Goal: Information Seeking & Learning: Compare options

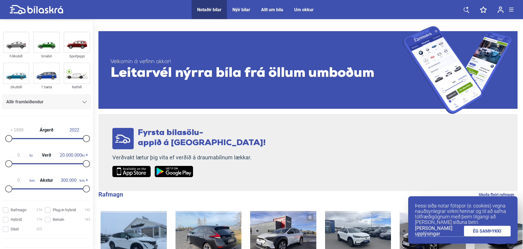
click at [512, 10] on span at bounding box center [511, 9] width 4 height 1
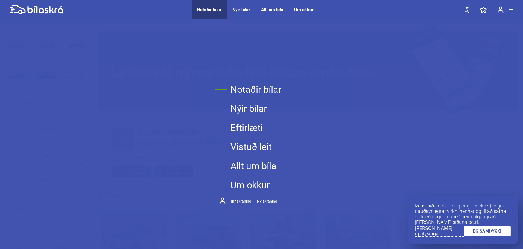
click at [515, 7] on header "Notaðir bílar Nýir bílar Allt um bíla Um okkur Notaðir bílar Nýir bílar Allt um…" at bounding box center [261, 9] width 523 height 19
click at [514, 9] on header "Notaðir bílar Nýir bílar Allt um bíla Um okkur Notaðir bílar Nýir bílar Allt um…" at bounding box center [261, 9] width 523 height 19
click at [508, 5] on link at bounding box center [500, 9] width 17 height 19
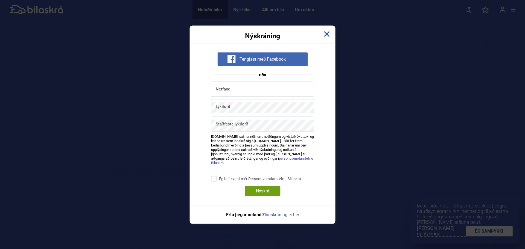
click at [323, 39] on div "Nýskráning" at bounding box center [263, 32] width 146 height 14
click at [332, 35] on div "Nýskráning" at bounding box center [263, 32] width 146 height 14
click at [328, 37] on div "Nýskráning" at bounding box center [263, 32] width 146 height 14
click at [328, 37] on img at bounding box center [327, 34] width 6 height 6
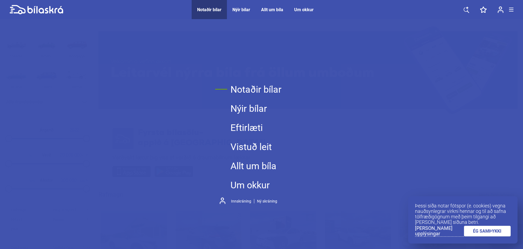
click at [260, 91] on link "Notaðir bílar" at bounding box center [256, 89] width 51 height 19
click at [261, 87] on link "Notaðir bílar" at bounding box center [256, 89] width 51 height 19
click at [511, 8] on span at bounding box center [511, 8] width 4 height 1
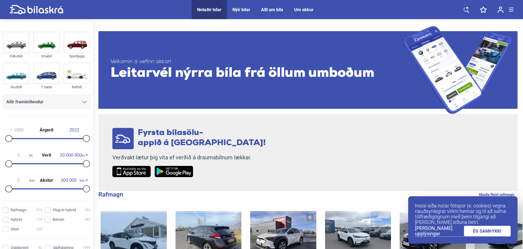
click at [61, 101] on div "Allir framleiðendur" at bounding box center [46, 102] width 80 height 8
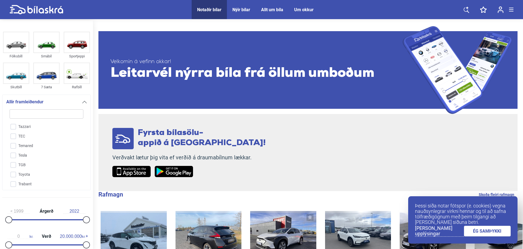
scroll to position [1275, 0]
click at [38, 151] on input "Tesla" at bounding box center [43, 156] width 74 height 10
checkbox input "true"
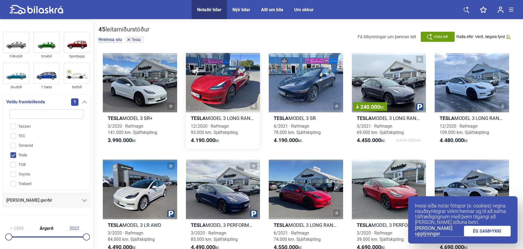
click at [204, 92] on div at bounding box center [223, 82] width 74 height 59
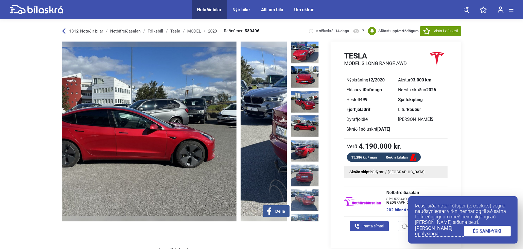
drag, startPoint x: 251, startPoint y: 124, endPoint x: 42, endPoint y: 115, distance: 208.9
click at [69, 128] on img at bounding box center [124, 132] width 225 height 180
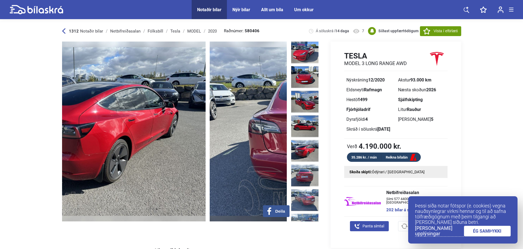
drag, startPoint x: 274, startPoint y: 121, endPoint x: 44, endPoint y: 109, distance: 229.8
click at [115, 123] on img at bounding box center [93, 132] width 225 height 180
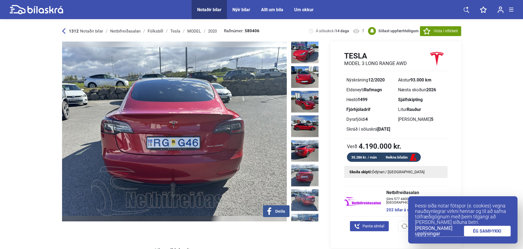
drag, startPoint x: 226, startPoint y: 105, endPoint x: 64, endPoint y: 103, distance: 161.4
click at [64, 103] on img at bounding box center [174, 132] width 225 height 180
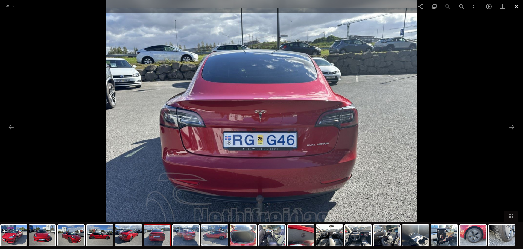
click at [513, 1] on div at bounding box center [261, 0] width 523 height 1
click at [513, 4] on span at bounding box center [517, 6] width 14 height 13
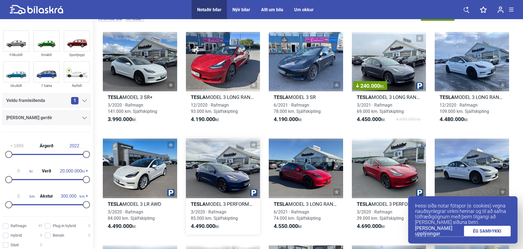
scroll to position [27, 0]
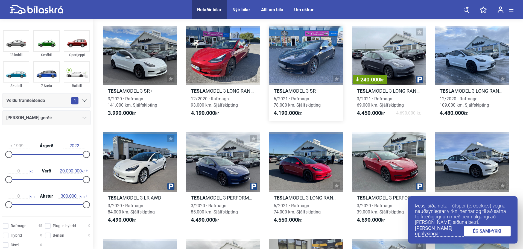
click at [295, 81] on div at bounding box center [306, 55] width 74 height 59
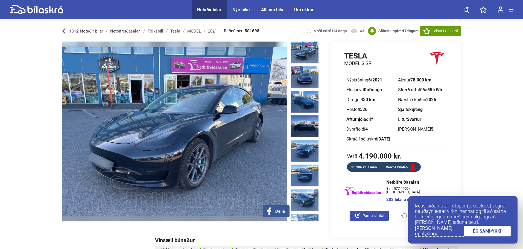
click at [477, 232] on link "ÉG SAMÞYKKI" at bounding box center [487, 231] width 47 height 11
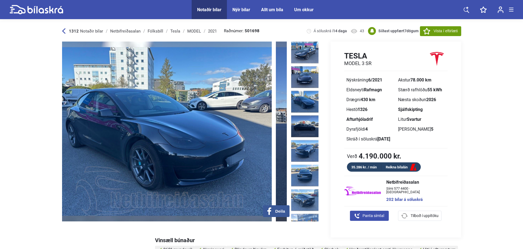
drag, startPoint x: 223, startPoint y: 125, endPoint x: 93, endPoint y: 109, distance: 131.5
click at [111, 110] on img at bounding box center [159, 132] width 225 height 180
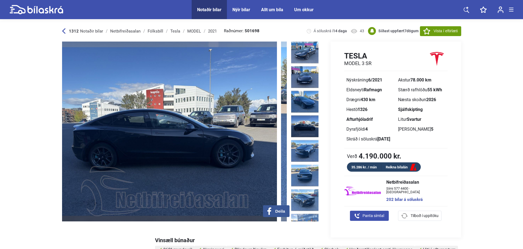
drag, startPoint x: 272, startPoint y: 129, endPoint x: 66, endPoint y: 108, distance: 206.8
click at [125, 118] on img at bounding box center [164, 132] width 225 height 180
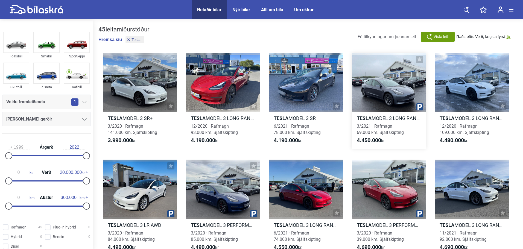
click at [370, 100] on div at bounding box center [389, 82] width 74 height 59
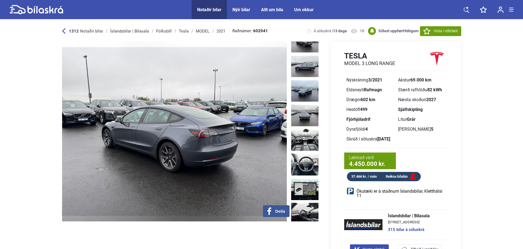
scroll to position [137, 0]
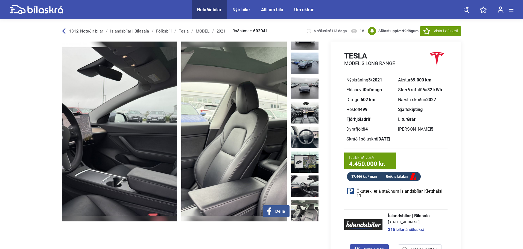
drag, startPoint x: 247, startPoint y: 156, endPoint x: 114, endPoint y: 156, distance: 132.4
click at [117, 156] on img at bounding box center [64, 132] width 225 height 180
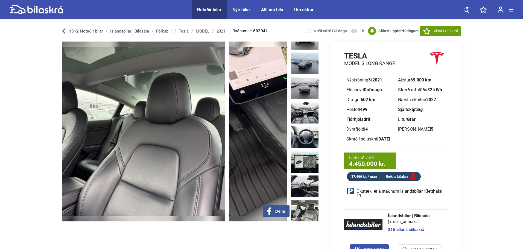
drag, startPoint x: 141, startPoint y: 144, endPoint x: 102, endPoint y: 141, distance: 39.3
click at [102, 141] on img at bounding box center [112, 132] width 225 height 180
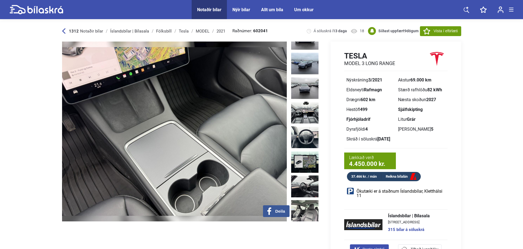
drag, startPoint x: 243, startPoint y: 140, endPoint x: 127, endPoint y: 145, distance: 116.1
click at [127, 145] on img at bounding box center [174, 132] width 225 height 180
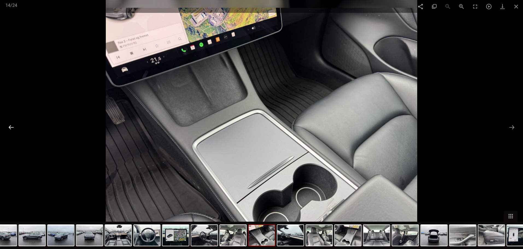
click at [9, 129] on button at bounding box center [10, 127] width 11 height 11
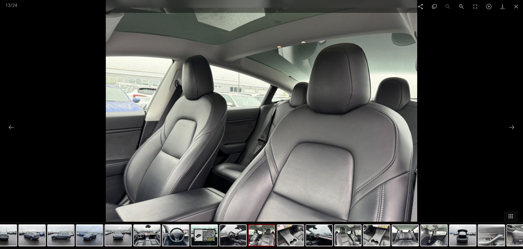
drag, startPoint x: 12, startPoint y: 128, endPoint x: 83, endPoint y: 129, distance: 70.9
click at [18, 128] on div "Facebook Twitter GooglePlus Pinterest 13 / 24" at bounding box center [261, 124] width 523 height 249
click at [504, 124] on div at bounding box center [261, 124] width 523 height 249
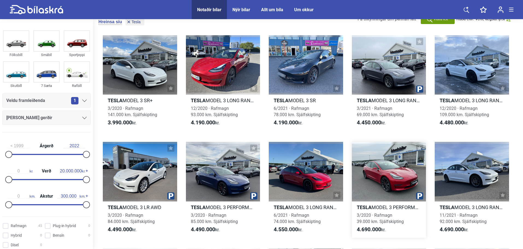
scroll to position [27, 0]
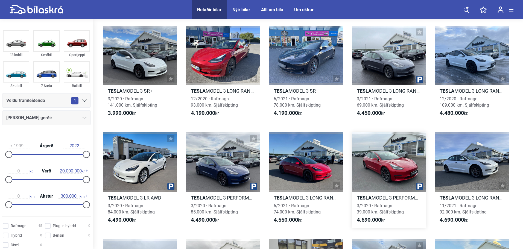
click at [358, 181] on div at bounding box center [389, 161] width 74 height 59
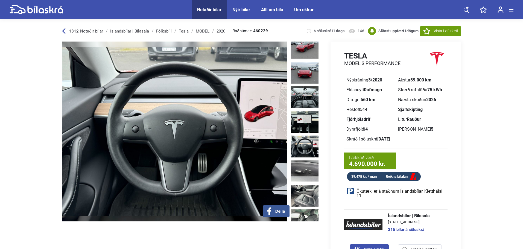
scroll to position [164, 0]
